Goal: Information Seeking & Learning: Learn about a topic

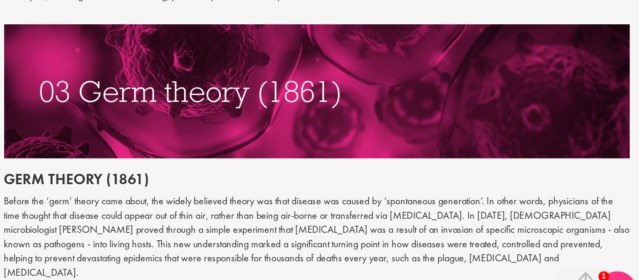
scroll to position [862, 0]
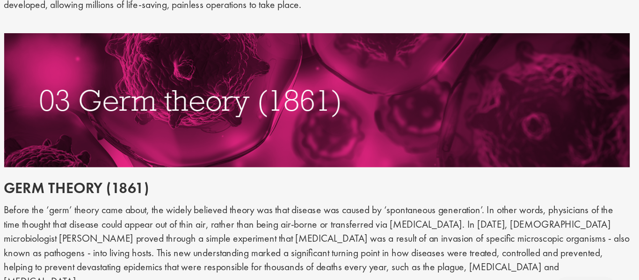
click at [548, 137] on img at bounding box center [399, 116] width 465 height 100
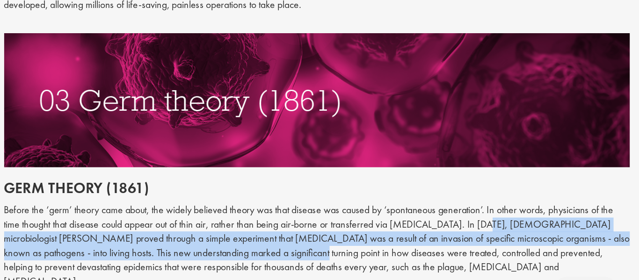
drag, startPoint x: 511, startPoint y: 199, endPoint x: 339, endPoint y: 218, distance: 173.7
click at [339, 218] on p "Before the ‘germ’ theory came about, the widely believed theory was that diseas…" at bounding box center [399, 225] width 465 height 64
click at [514, 200] on p "Before the ‘germ’ theory came about, the widely believed theory was that diseas…" at bounding box center [399, 225] width 465 height 64
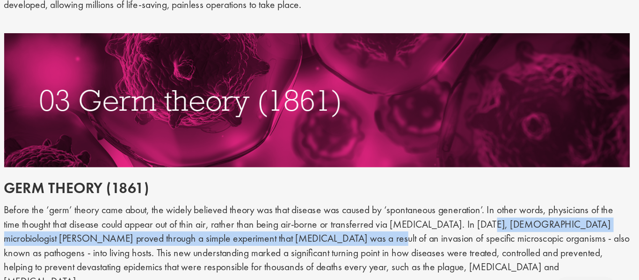
drag, startPoint x: 513, startPoint y: 199, endPoint x: 397, endPoint y: 207, distance: 116.3
click at [397, 207] on p "Before the ‘germ’ theory came about, the widely believed theory was that diseas…" at bounding box center [399, 225] width 465 height 64
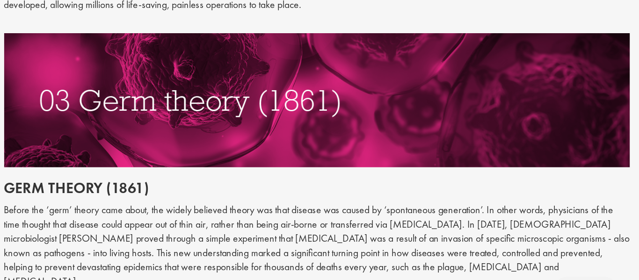
click at [508, 176] on h2 "Germ theory (1861)" at bounding box center [399, 181] width 465 height 12
drag, startPoint x: 509, startPoint y: 200, endPoint x: 514, endPoint y: 203, distance: 5.5
click at [514, 203] on p "Before the ‘germ’ theory came about, the widely believed theory was that diseas…" at bounding box center [399, 225] width 465 height 64
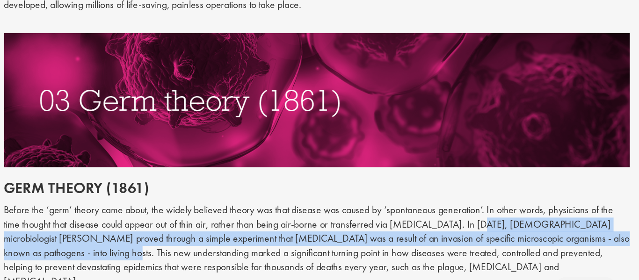
drag, startPoint x: 511, startPoint y: 196, endPoint x: 200, endPoint y: 221, distance: 312.1
click at [200, 221] on p "Before the ‘germ’ theory came about, the widely believed theory was that diseas…" at bounding box center [399, 225] width 465 height 64
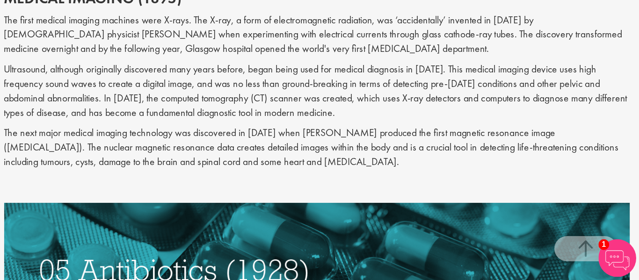
click at [547, 232] on img at bounding box center [399, 273] width 465 height 100
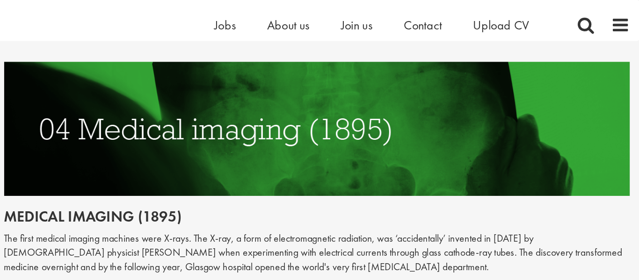
scroll to position [1088, 0]
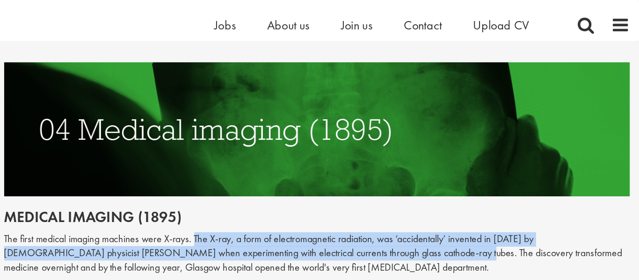
drag, startPoint x: 306, startPoint y: 155, endPoint x: 437, endPoint y: 166, distance: 131.9
click at [437, 173] on p "The first medical imaging machines were X-rays. The X-ray, a form of electromag…" at bounding box center [399, 189] width 465 height 32
click at [507, 209] on p "Ultrasound, although originally discovered many years before, began being used …" at bounding box center [399, 230] width 465 height 43
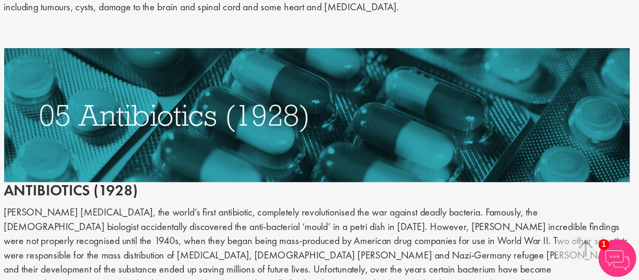
scroll to position [1295, 0]
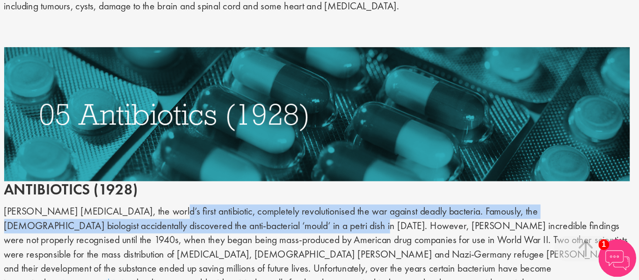
drag, startPoint x: 340, startPoint y: 217, endPoint x: 277, endPoint y: 204, distance: 64.6
click at [277, 224] on p "[PERSON_NAME] [MEDICAL_DATA], the world’s first antibiotic, completely revoluti…" at bounding box center [399, 261] width 465 height 75
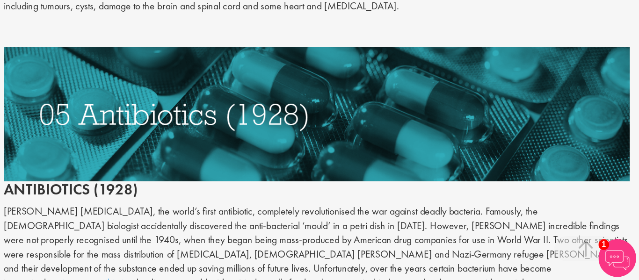
click at [236, 224] on p "[PERSON_NAME] [MEDICAL_DATA], the world’s first antibiotic, completely revoluti…" at bounding box center [399, 261] width 465 height 75
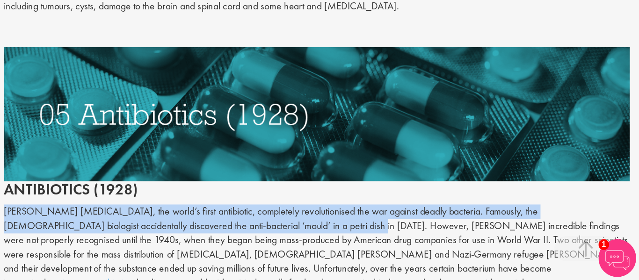
drag, startPoint x: 339, startPoint y: 219, endPoint x: 164, endPoint y: 210, distance: 175.2
click at [164, 210] on div "The top 10 medical advances in history Author: [PERSON_NAME] Posting date: [DAT…" at bounding box center [400, 108] width 480 height 2596
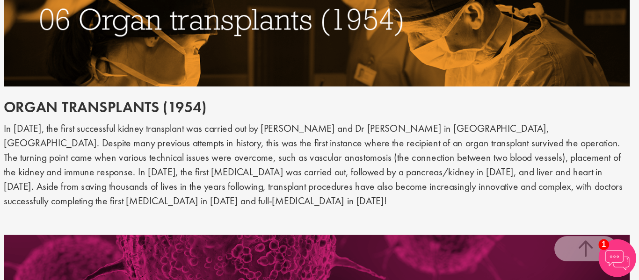
scroll to position [1566, 0]
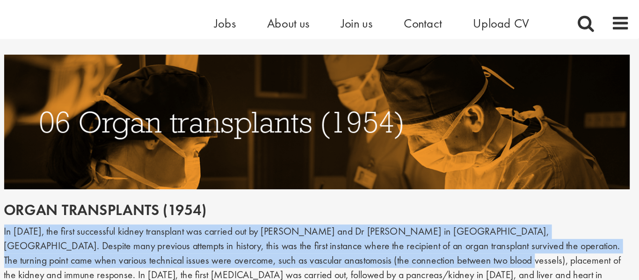
drag, startPoint x: 167, startPoint y: 142, endPoint x: 479, endPoint y: 158, distance: 312.4
click at [479, 168] on p "In [DATE], the first successful kidney transplant was carried out by [PERSON_NA…" at bounding box center [399, 200] width 465 height 64
click at [189, 152] on h2 "Organ transplants (1954)" at bounding box center [399, 158] width 465 height 12
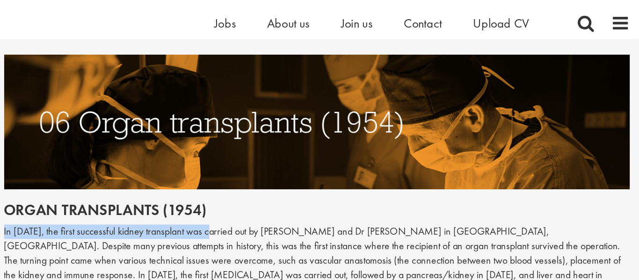
drag, startPoint x: 167, startPoint y: 140, endPoint x: 325, endPoint y: 146, distance: 158.2
click at [325, 168] on p "In [DATE], the first successful kidney transplant was carried out by [PERSON_NA…" at bounding box center [399, 200] width 465 height 64
click at [328, 152] on h2 "Organ transplants (1954)" at bounding box center [399, 158] width 465 height 12
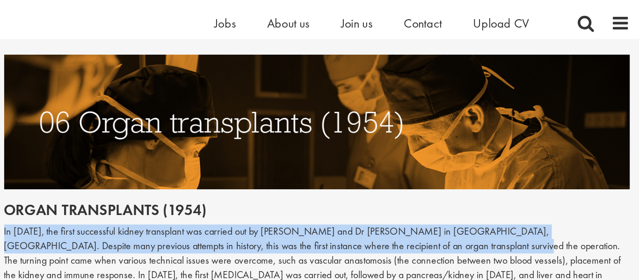
drag, startPoint x: 167, startPoint y: 140, endPoint x: 484, endPoint y: 153, distance: 317.0
click at [484, 168] on p "In [DATE], the first successful kidney transplant was carried out by [PERSON_NA…" at bounding box center [399, 200] width 465 height 64
